Goal: Task Accomplishment & Management: Use online tool/utility

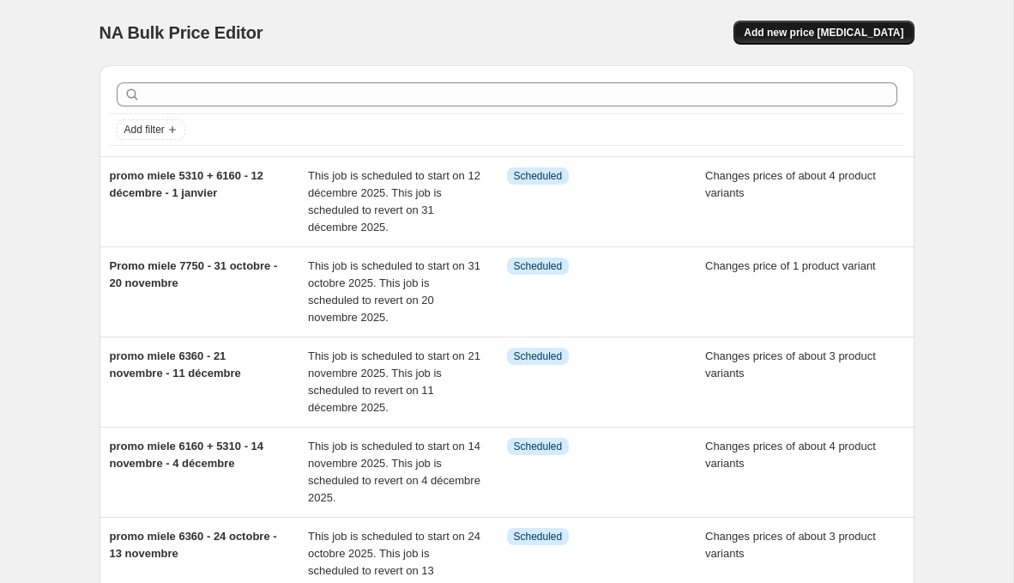
click at [813, 37] on span "Add new price [MEDICAL_DATA]" at bounding box center [824, 33] width 160 height 14
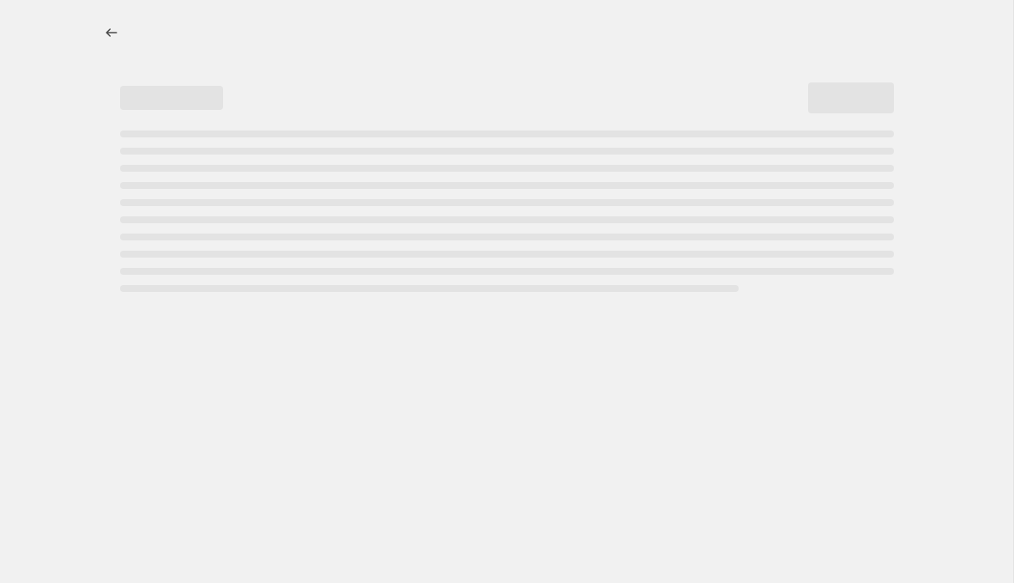
select select "percentage"
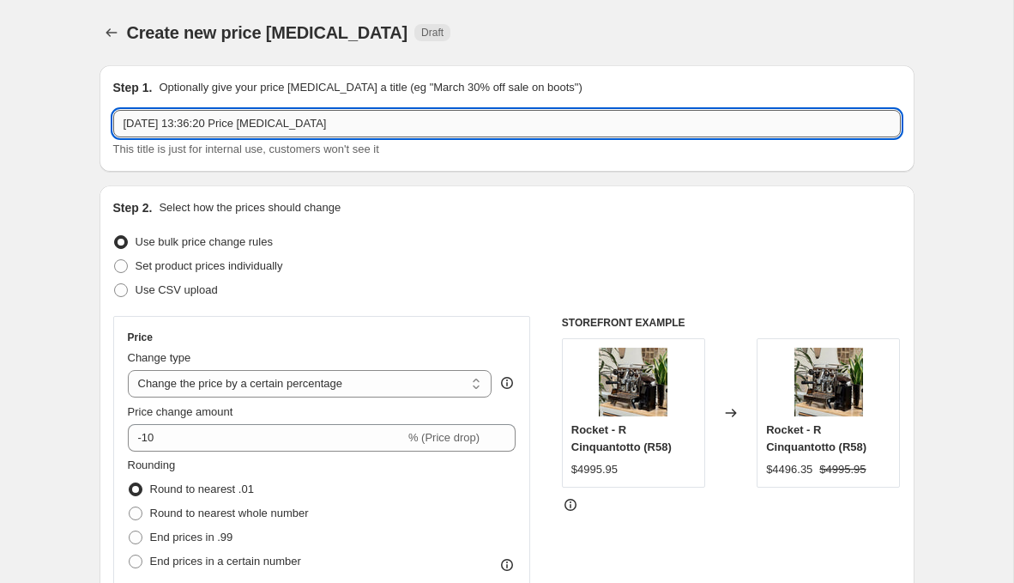
click at [222, 112] on input "[DATE] 13:36:20 Price [MEDICAL_DATA]" at bounding box center [507, 123] width 788 height 27
type input "Promo octobre jura E4"
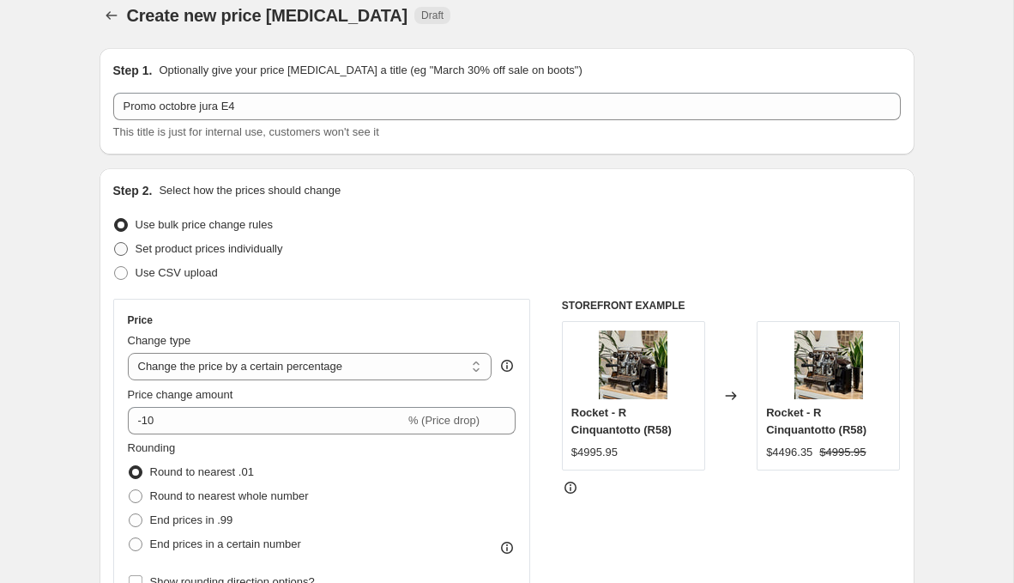
click at [239, 252] on span "Set product prices individually" at bounding box center [210, 248] width 148 height 13
click at [115, 243] on input "Set product prices individually" at bounding box center [114, 242] width 1 height 1
radio input "true"
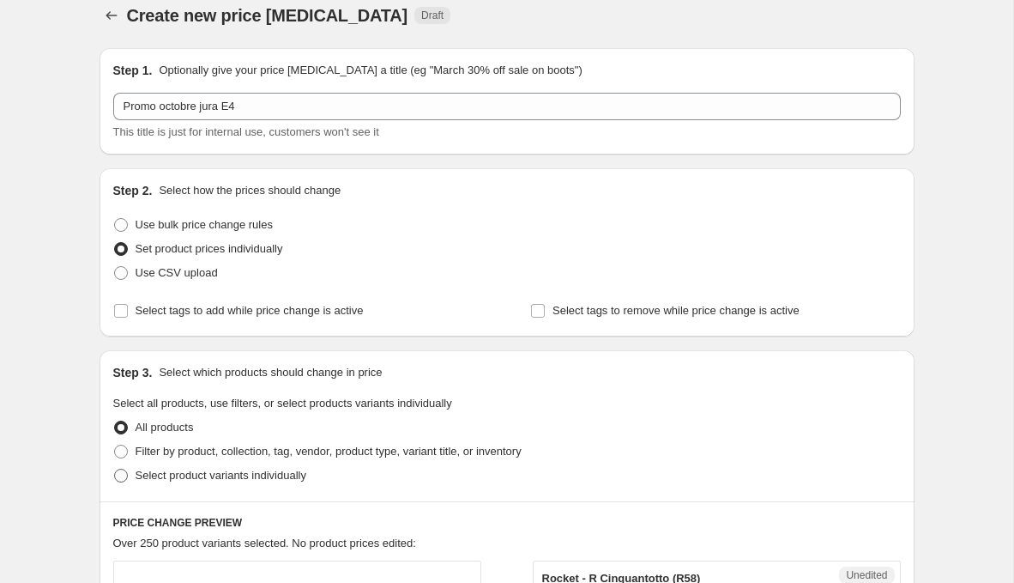
click at [160, 474] on span "Select product variants individually" at bounding box center [221, 474] width 171 height 13
click at [115, 469] on input "Select product variants individually" at bounding box center [114, 468] width 1 height 1
radio input "true"
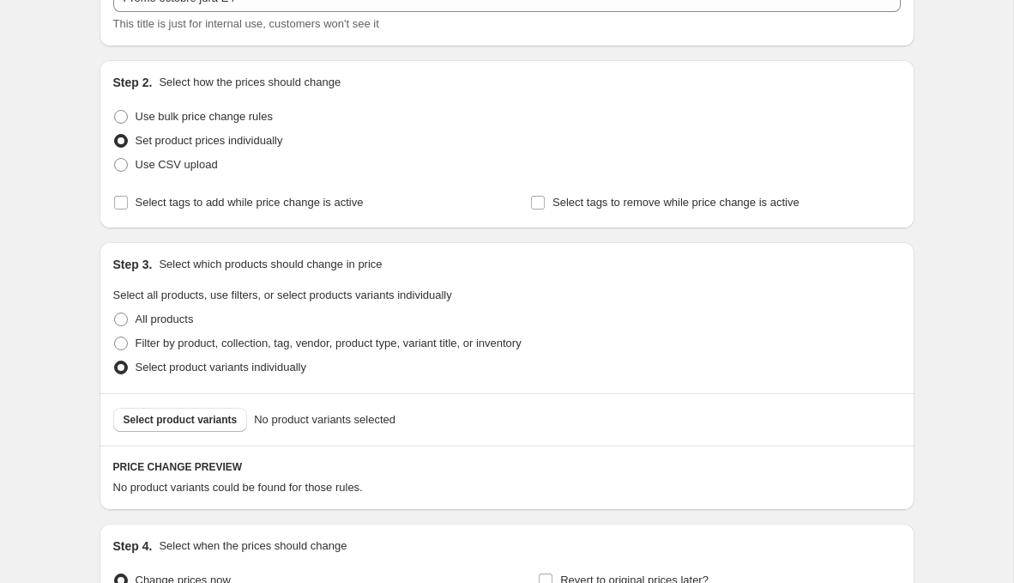
scroll to position [141, 0]
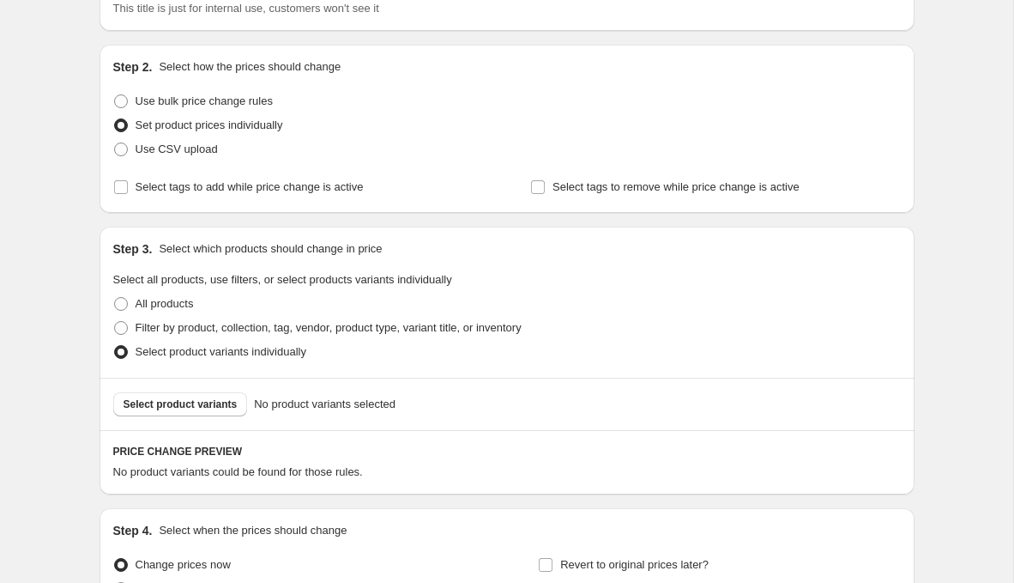
click at [213, 417] on div "Select product variants No product variants selected" at bounding box center [507, 404] width 815 height 52
click at [213, 405] on span "Select product variants" at bounding box center [181, 404] width 114 height 14
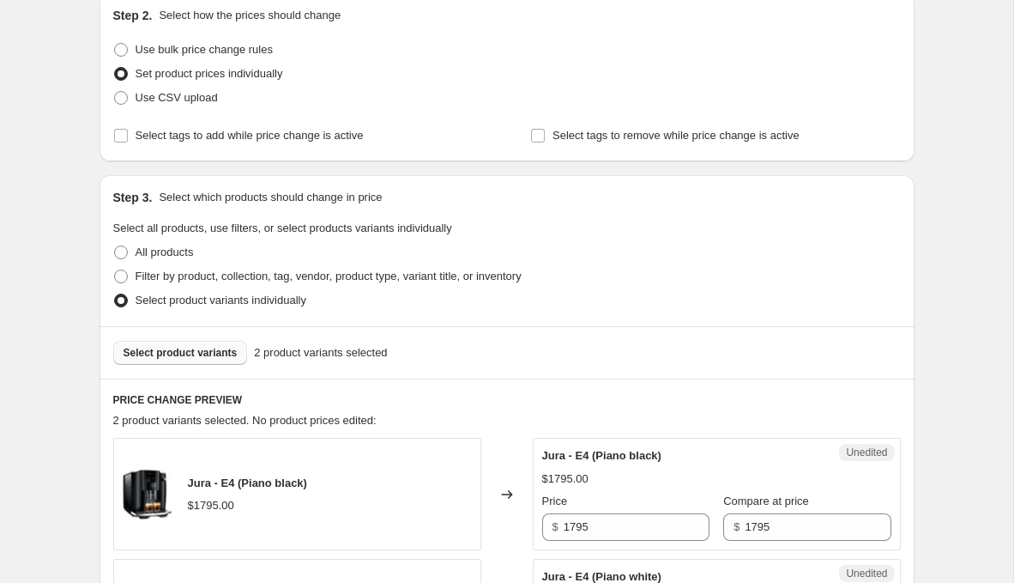
scroll to position [340, 0]
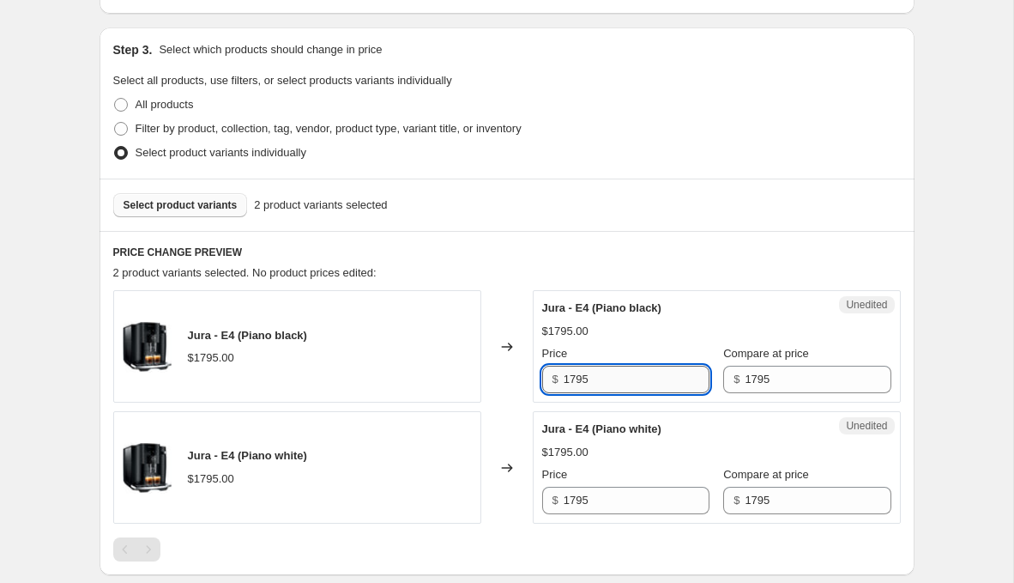
click at [573, 373] on input "1795" at bounding box center [637, 379] width 146 height 27
type input "1695"
click at [572, 491] on input "1795" at bounding box center [637, 500] width 146 height 27
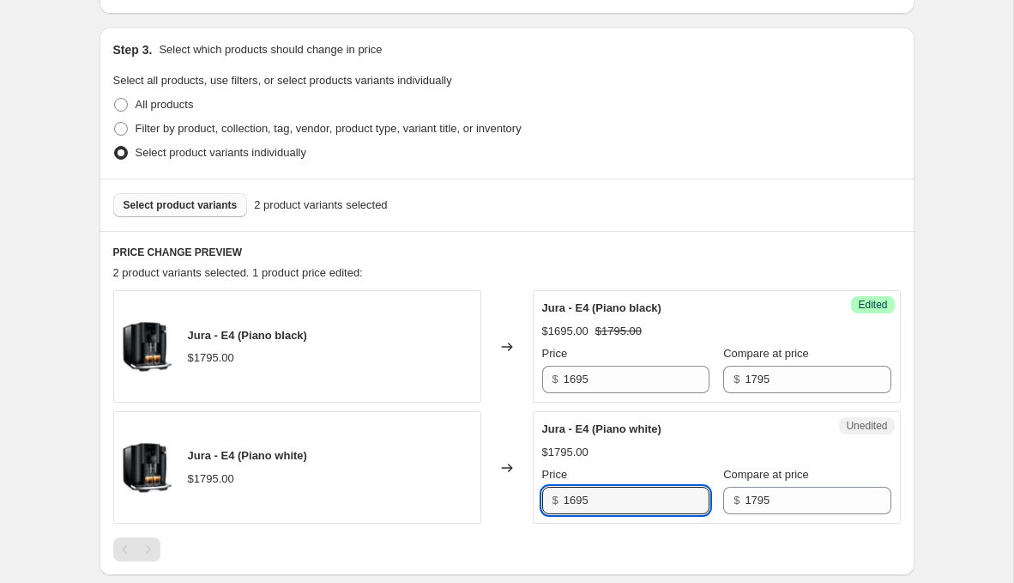
type input "1695"
click at [681, 438] on div "Jura - E4 (Piano white) $1795.00 Price $ 1695 Compare at price $ 1795" at bounding box center [716, 467] width 349 height 94
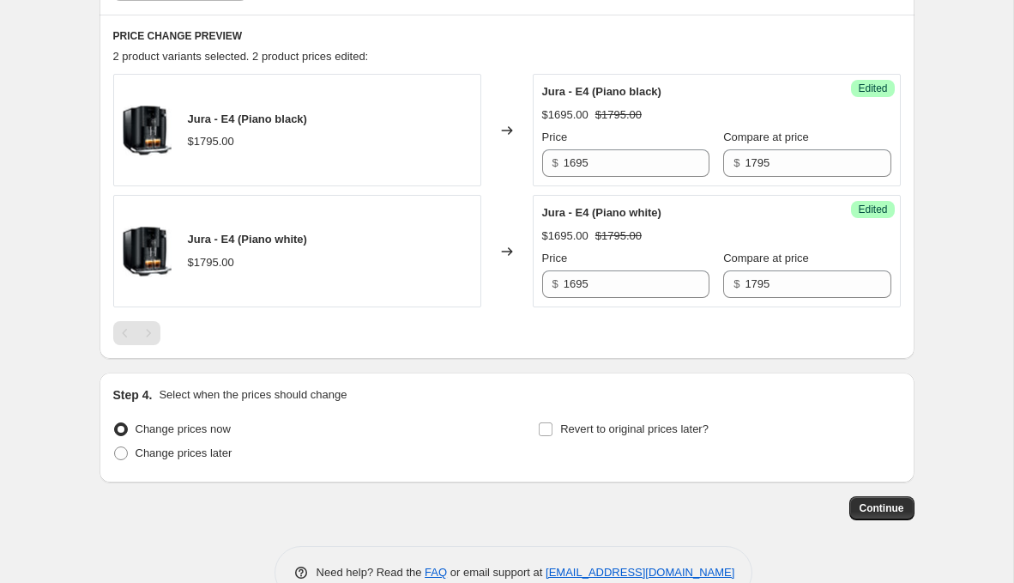
scroll to position [560, 0]
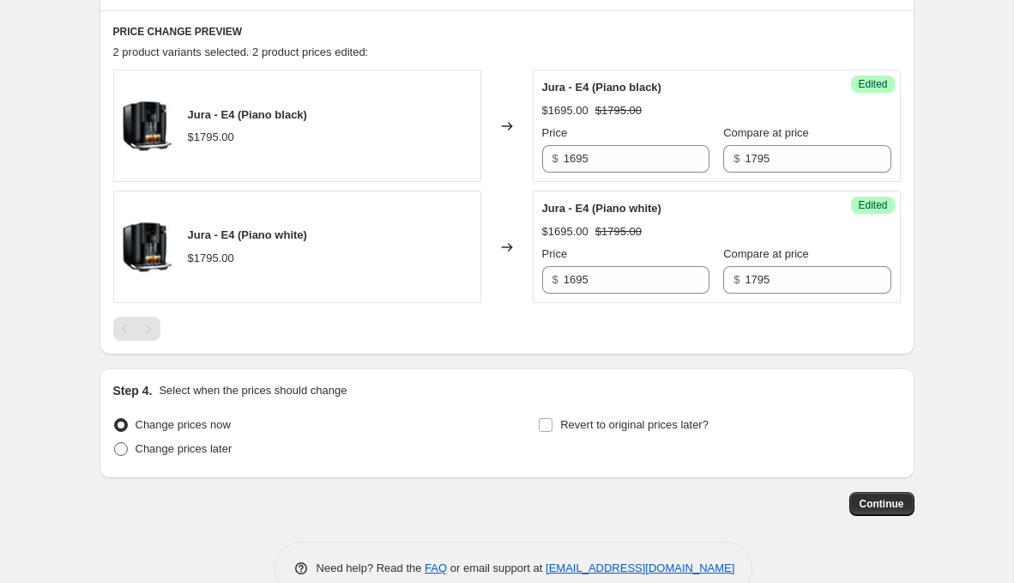
click at [151, 444] on span "Change prices later" at bounding box center [184, 448] width 97 height 13
click at [115, 443] on input "Change prices later" at bounding box center [114, 442] width 1 height 1
radio input "true"
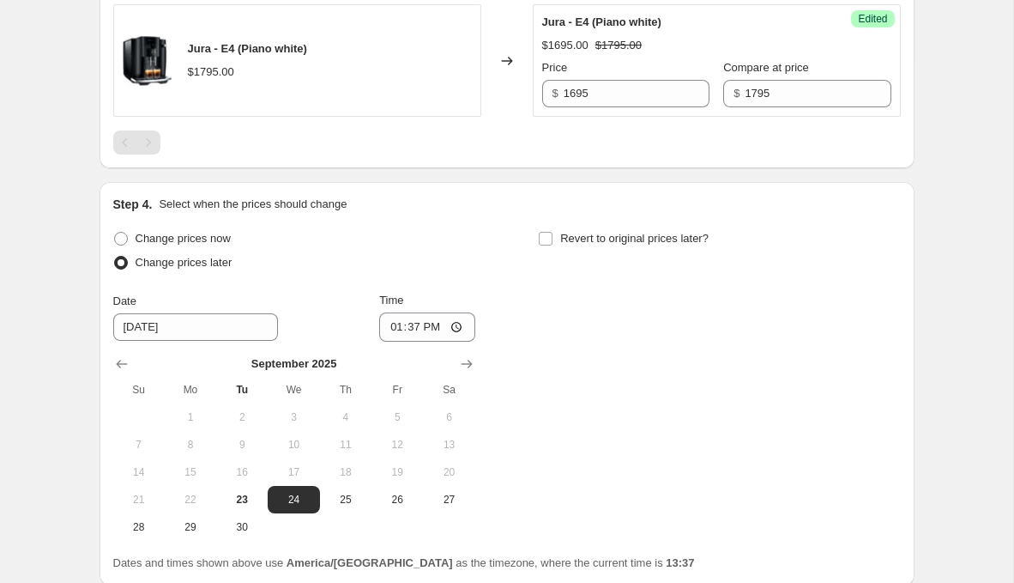
scroll to position [747, 0]
click at [243, 526] on span "30" at bounding box center [242, 526] width 38 height 14
type input "[DATE]"
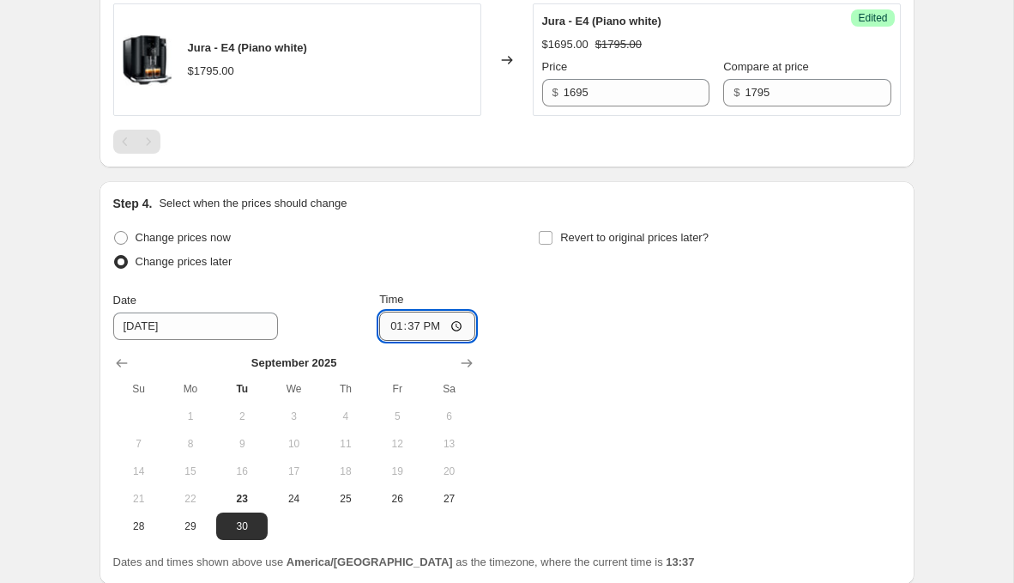
click at [414, 318] on input "13:37" at bounding box center [427, 325] width 96 height 29
type input "00:00"
click at [591, 236] on span "Revert to original prices later?" at bounding box center [634, 237] width 148 height 13
click at [553, 236] on input "Revert to original prices later?" at bounding box center [546, 238] width 14 height 14
checkbox input "true"
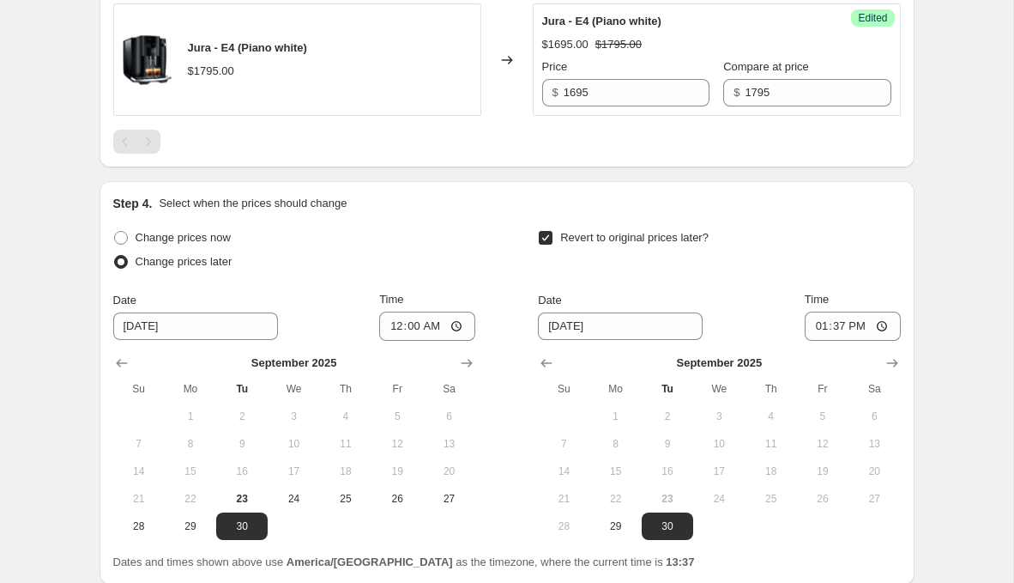
click at [901, 348] on div "Step 4. Select when the prices should change Change prices now Change prices la…" at bounding box center [507, 382] width 815 height 403
click at [880, 354] on button "Show next month, October 2025" at bounding box center [892, 363] width 24 height 24
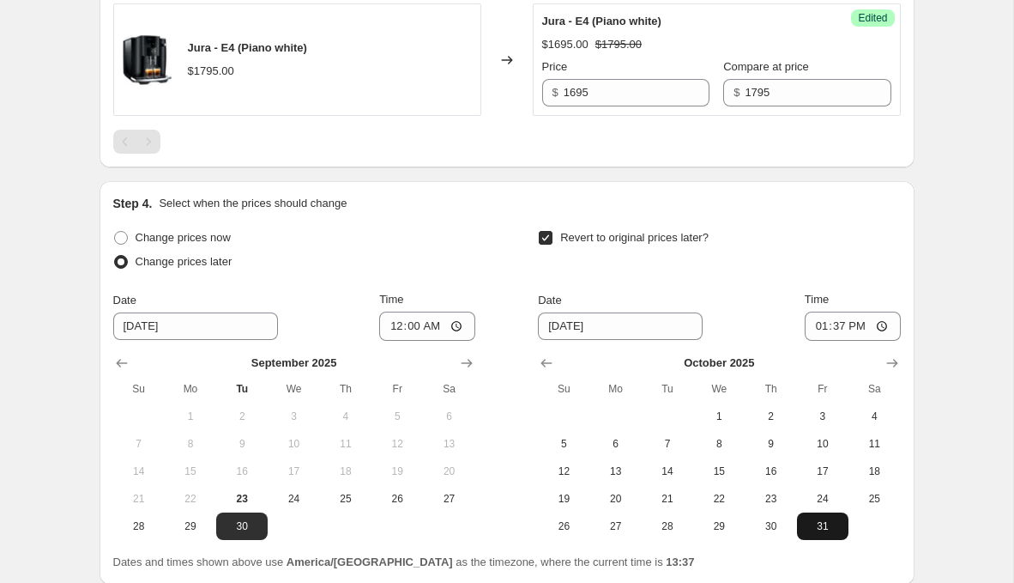
click at [839, 519] on span "31" at bounding box center [823, 526] width 38 height 14
type input "[DATE]"
click at [839, 323] on input "13:37" at bounding box center [853, 325] width 96 height 29
type input "23:59"
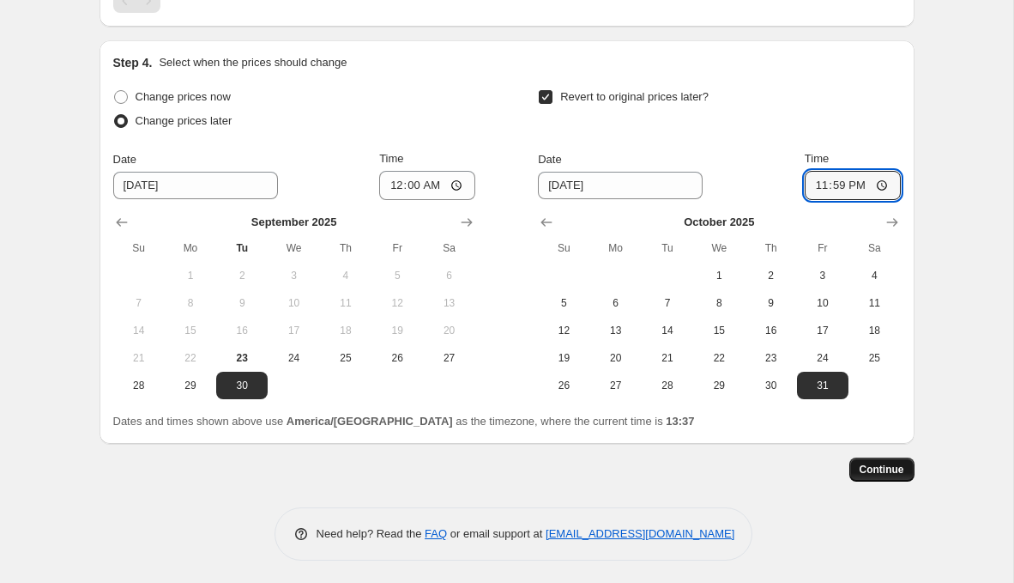
click at [882, 467] on span "Continue" at bounding box center [882, 469] width 45 height 14
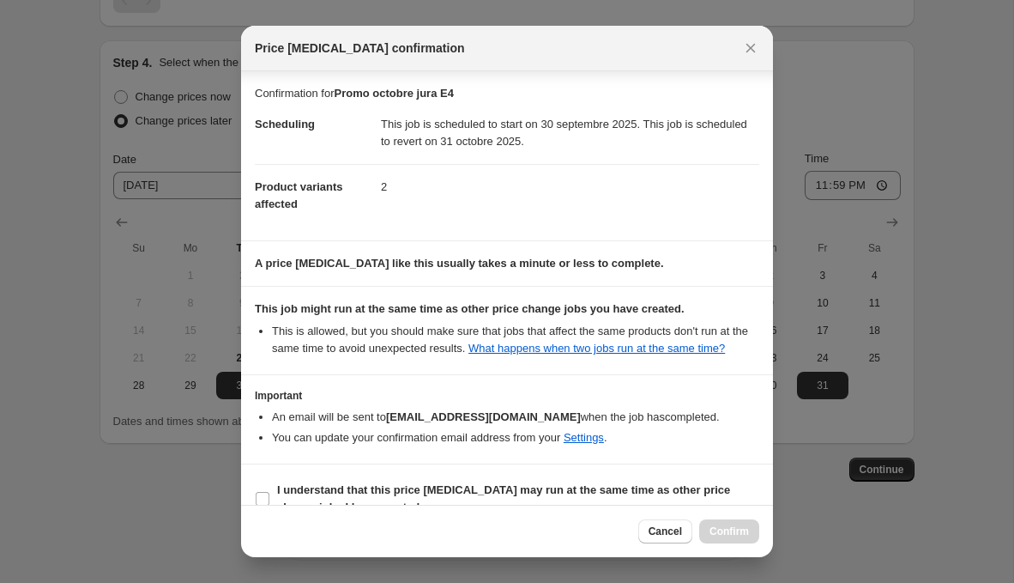
scroll to position [43, 0]
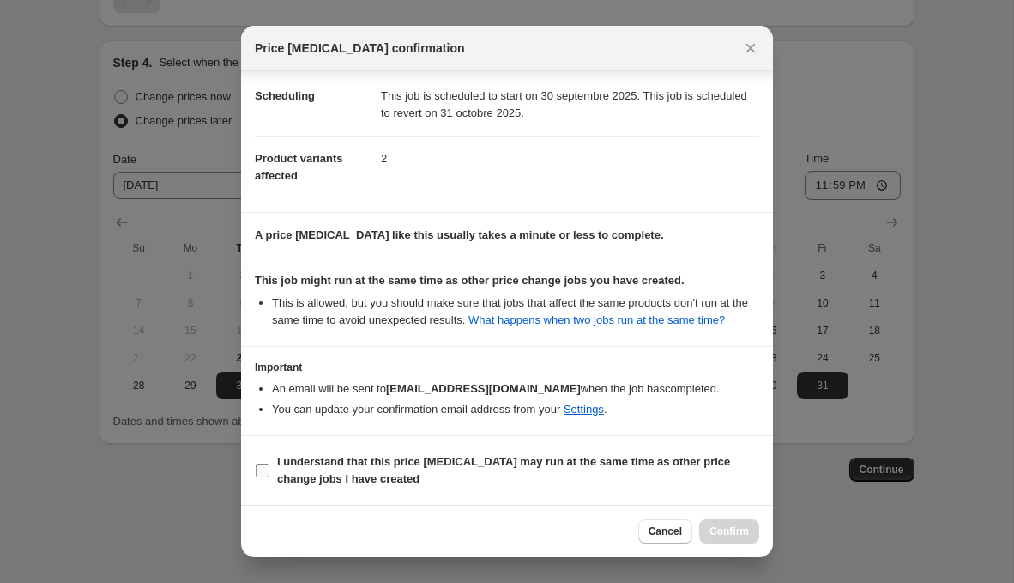
click at [534, 455] on b "I understand that this price [MEDICAL_DATA] may run at the same time as other p…" at bounding box center [503, 470] width 453 height 30
click at [269, 463] on input "I understand that this price [MEDICAL_DATA] may run at the same time as other p…" at bounding box center [263, 470] width 14 height 14
checkbox input "true"
click at [716, 533] on span "Confirm" at bounding box center [729, 531] width 39 height 14
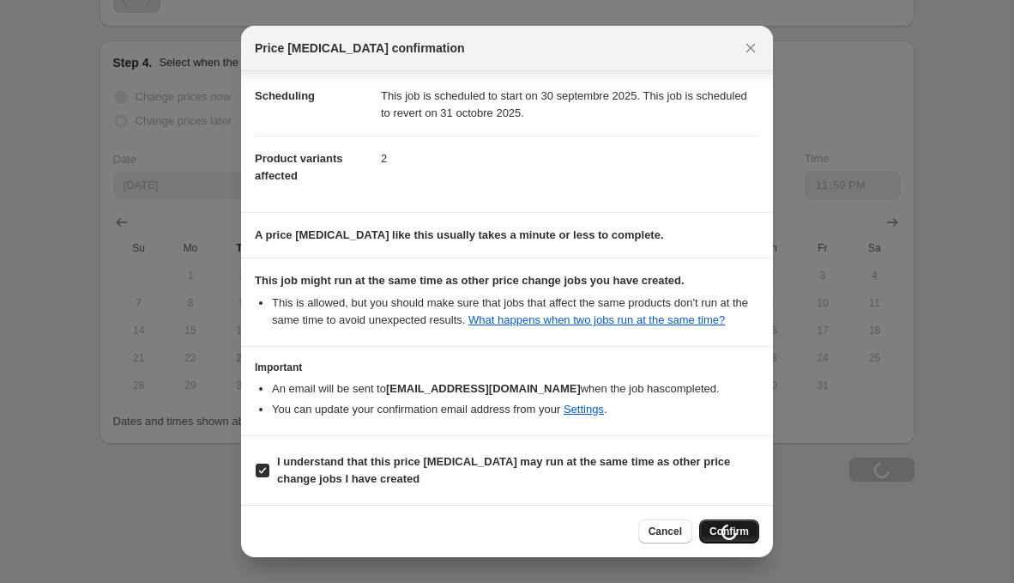
type input "Promo octobre jura E4"
